Goal: Task Accomplishment & Management: Use online tool/utility

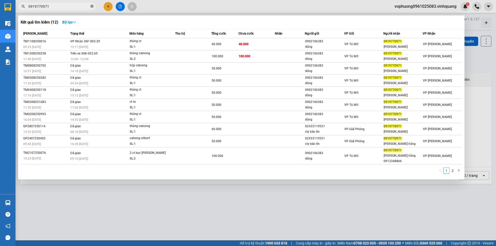
click at [92, 6] on icon "close-circle" at bounding box center [91, 6] width 3 height 3
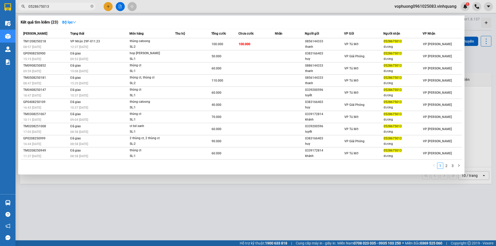
type input "0528675013"
click at [91, 5] on icon "close-circle" at bounding box center [91, 6] width 3 height 3
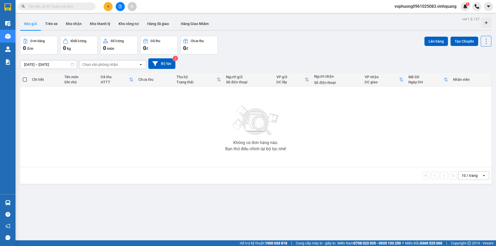
click at [84, 6] on input "text" at bounding box center [58, 7] width 61 height 6
click at [84, 7] on input "text" at bounding box center [58, 7] width 61 height 6
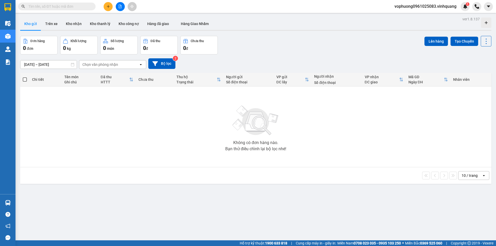
click at [87, 8] on input "text" at bounding box center [58, 7] width 61 height 6
paste input "0983624427"
type input "0983624427"
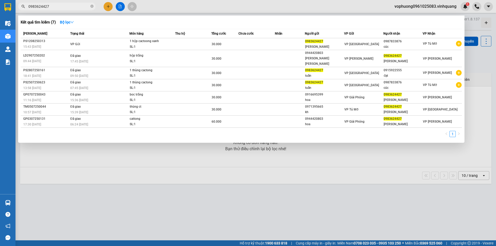
click at [92, 4] on span at bounding box center [91, 6] width 3 height 5
